Goal: Find specific page/section: Find specific page/section

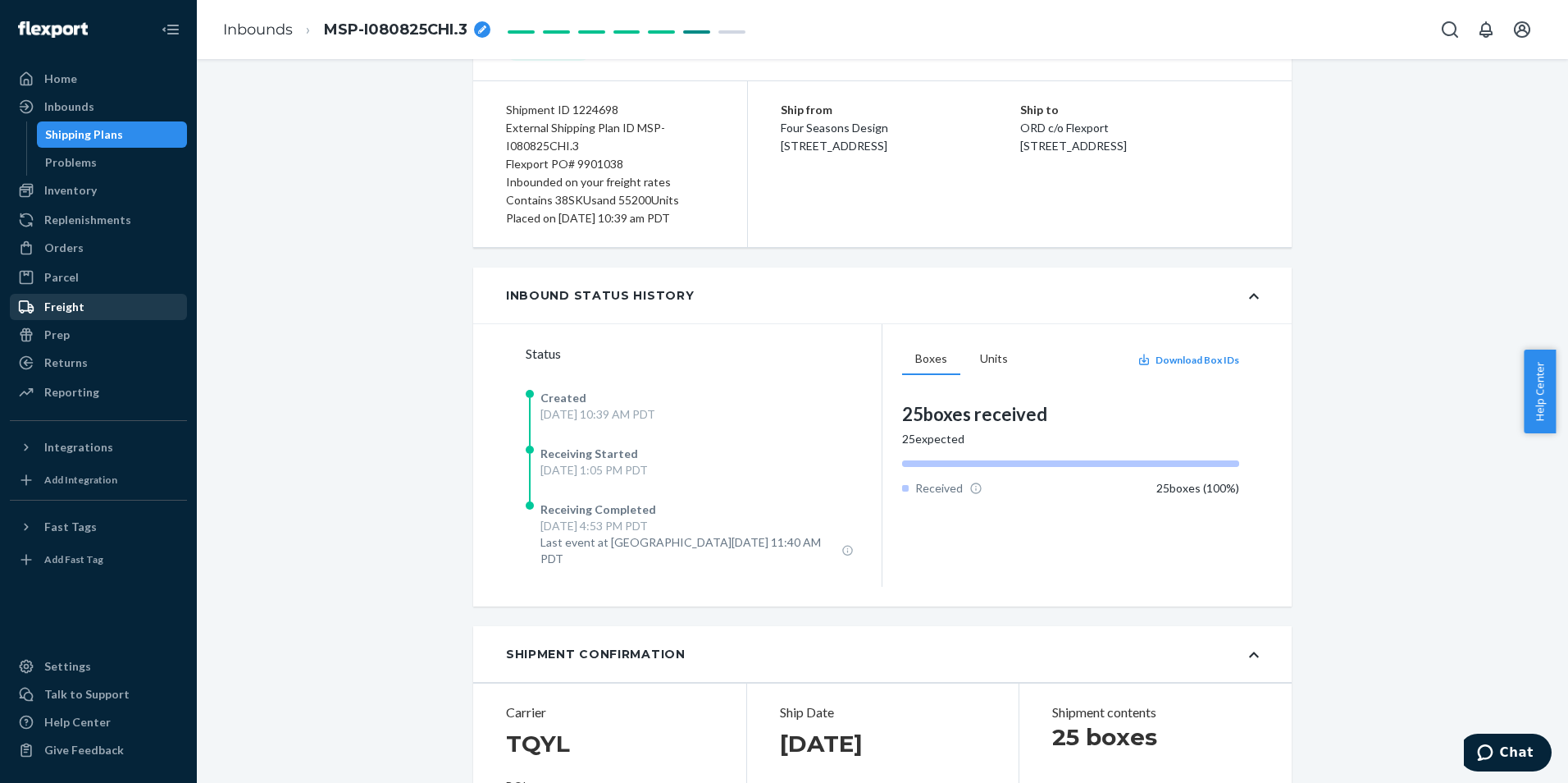
scroll to position [4631, 0]
click at [118, 194] on div "Inventory" at bounding box center [98, 190] width 174 height 23
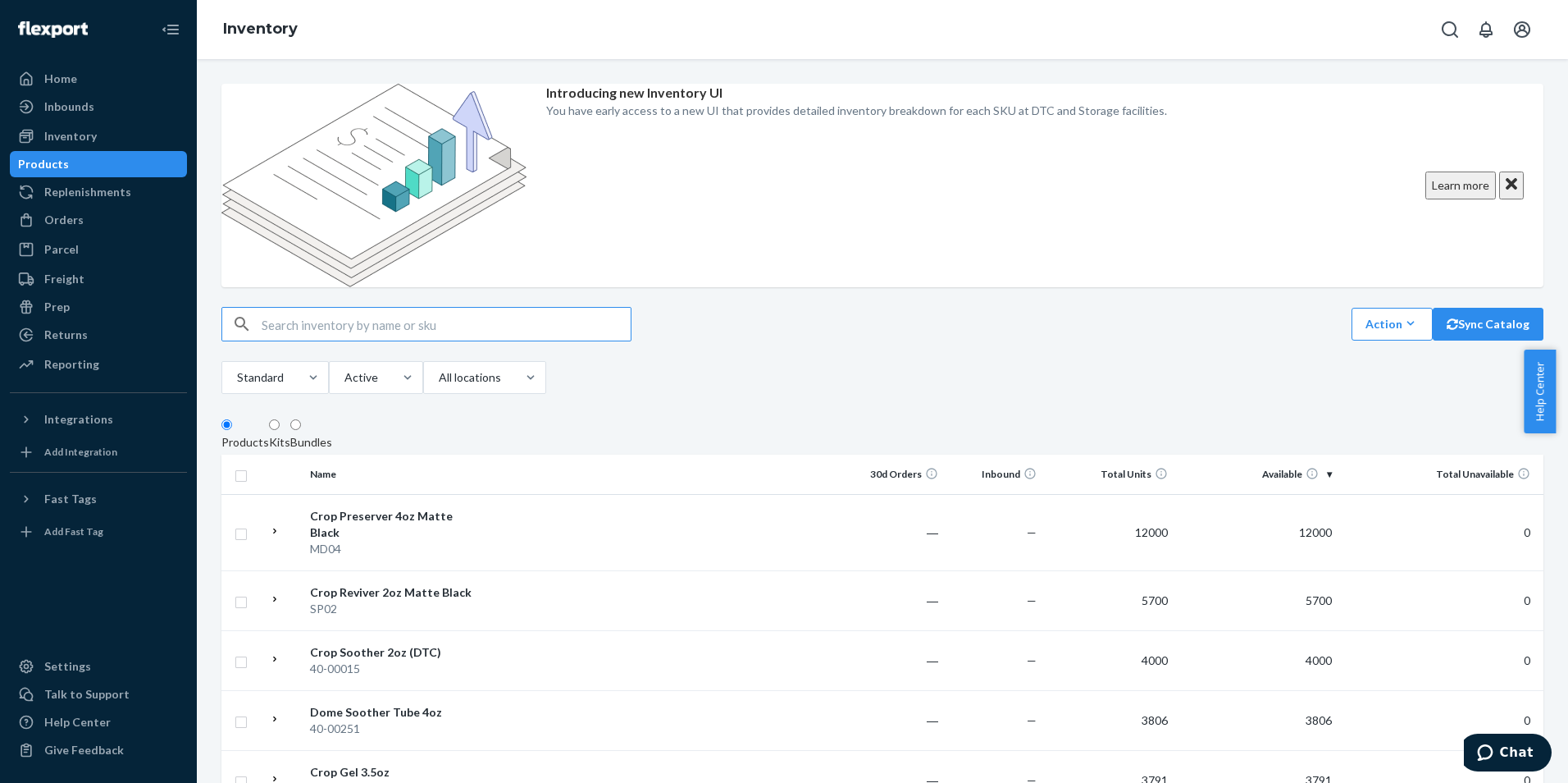
click at [471, 307] on input "text" at bounding box center [446, 323] width 369 height 33
type input "70-00064"
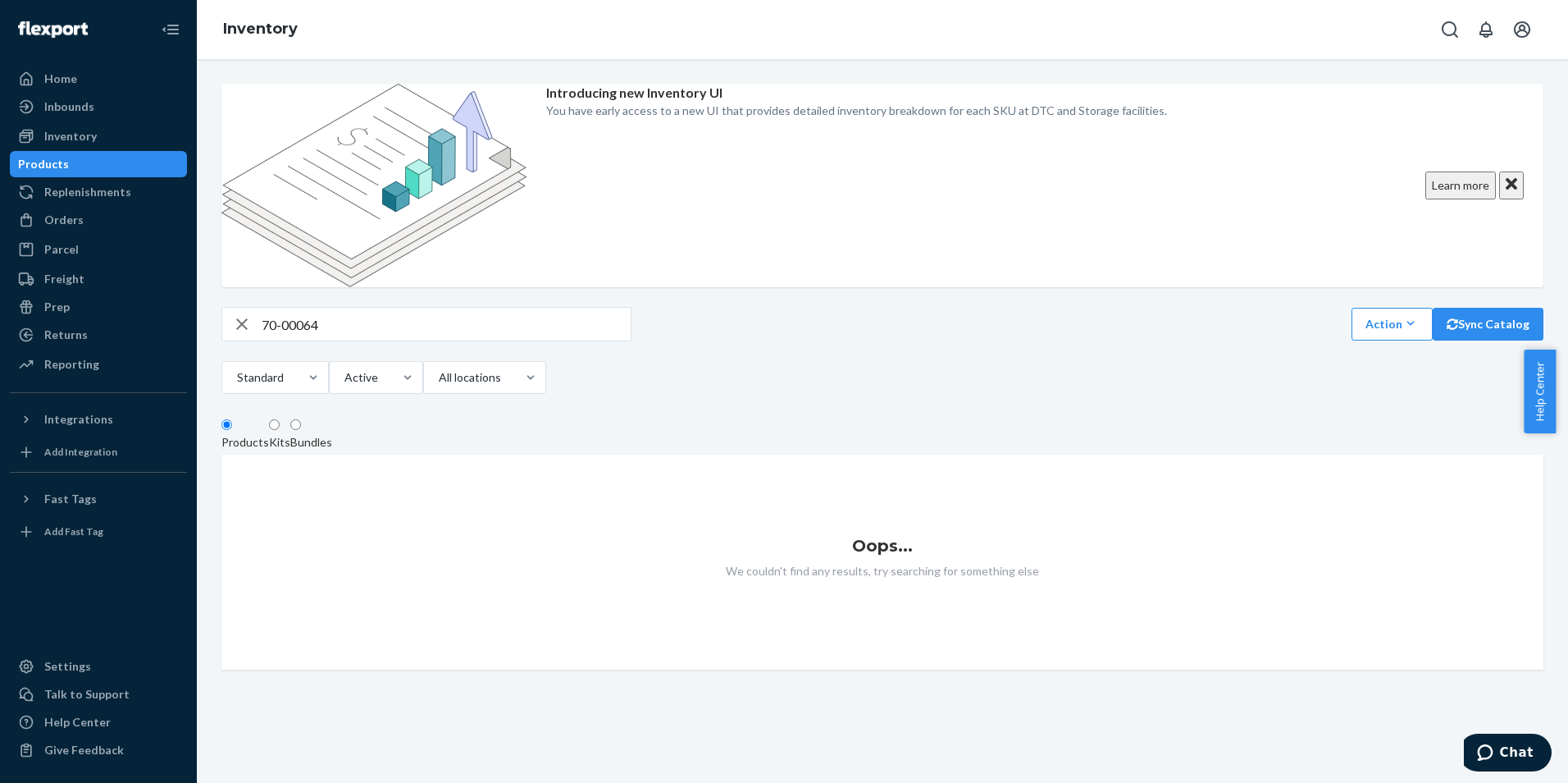
click at [290, 434] on div "Kits" at bounding box center [280, 442] width 22 height 17
click at [280, 420] on input "Kits" at bounding box center [274, 424] width 11 height 11
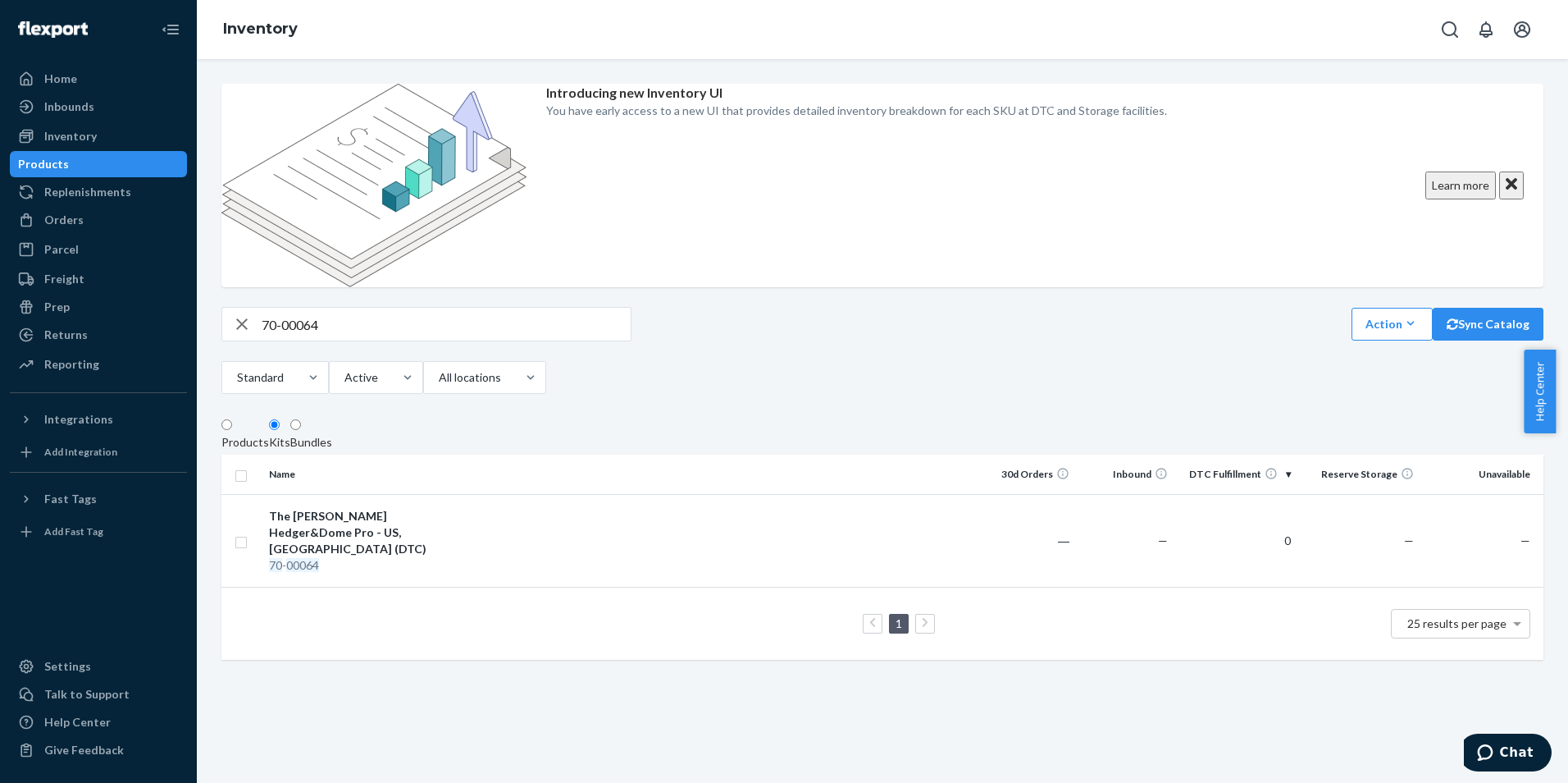
click at [332, 434] on div "Bundles" at bounding box center [311, 442] width 41 height 17
click at [301, 420] on input "Bundles" at bounding box center [295, 424] width 11 height 11
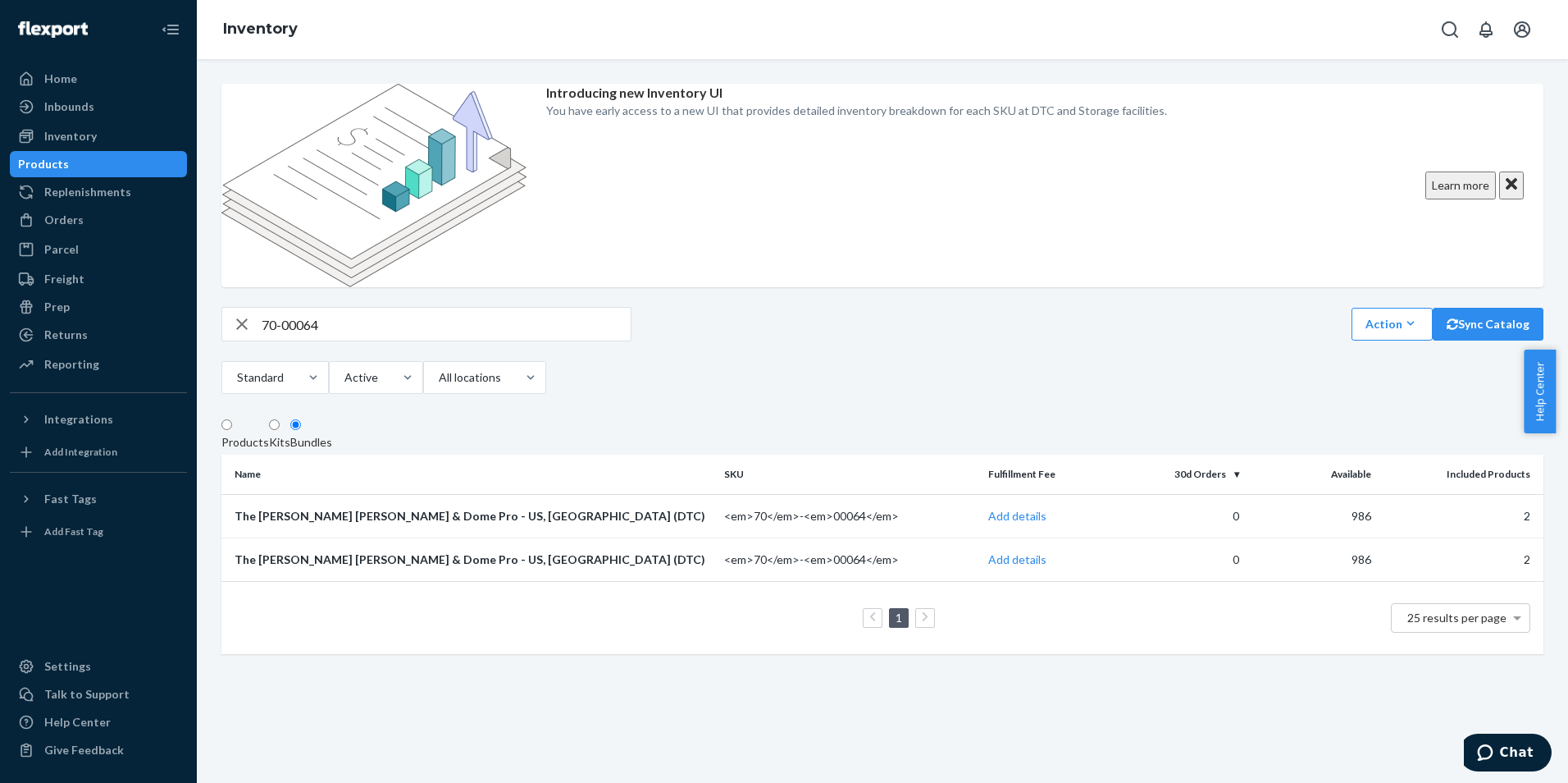
click at [865, 733] on div "Introducing new Inventory UI You have early access to a new UI that provides de…" at bounding box center [882, 421] width 1371 height 724
